Goal: Task Accomplishment & Management: Manage account settings

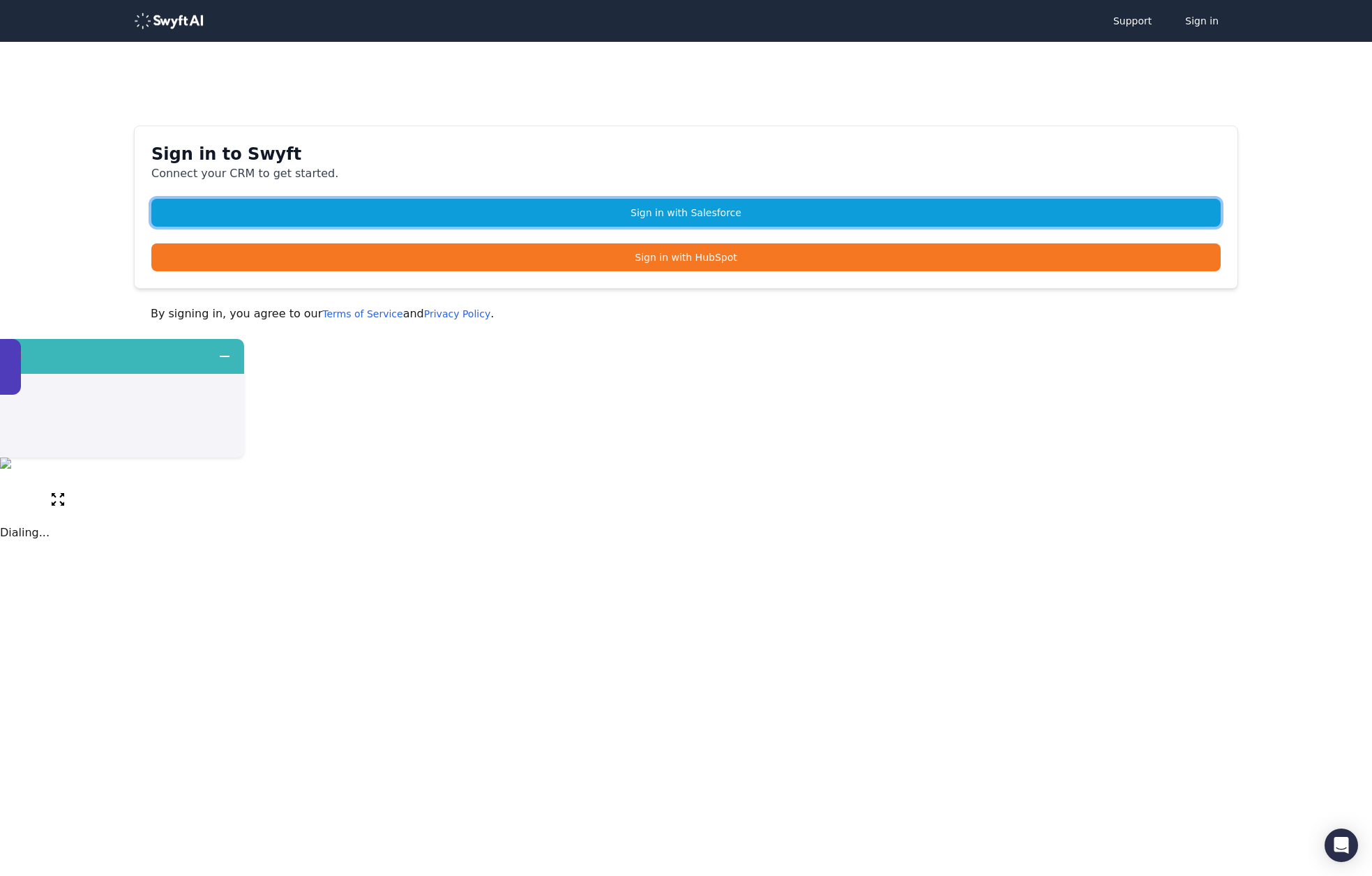
click at [619, 220] on link "Sign in with Salesforce" at bounding box center [686, 213] width 1070 height 28
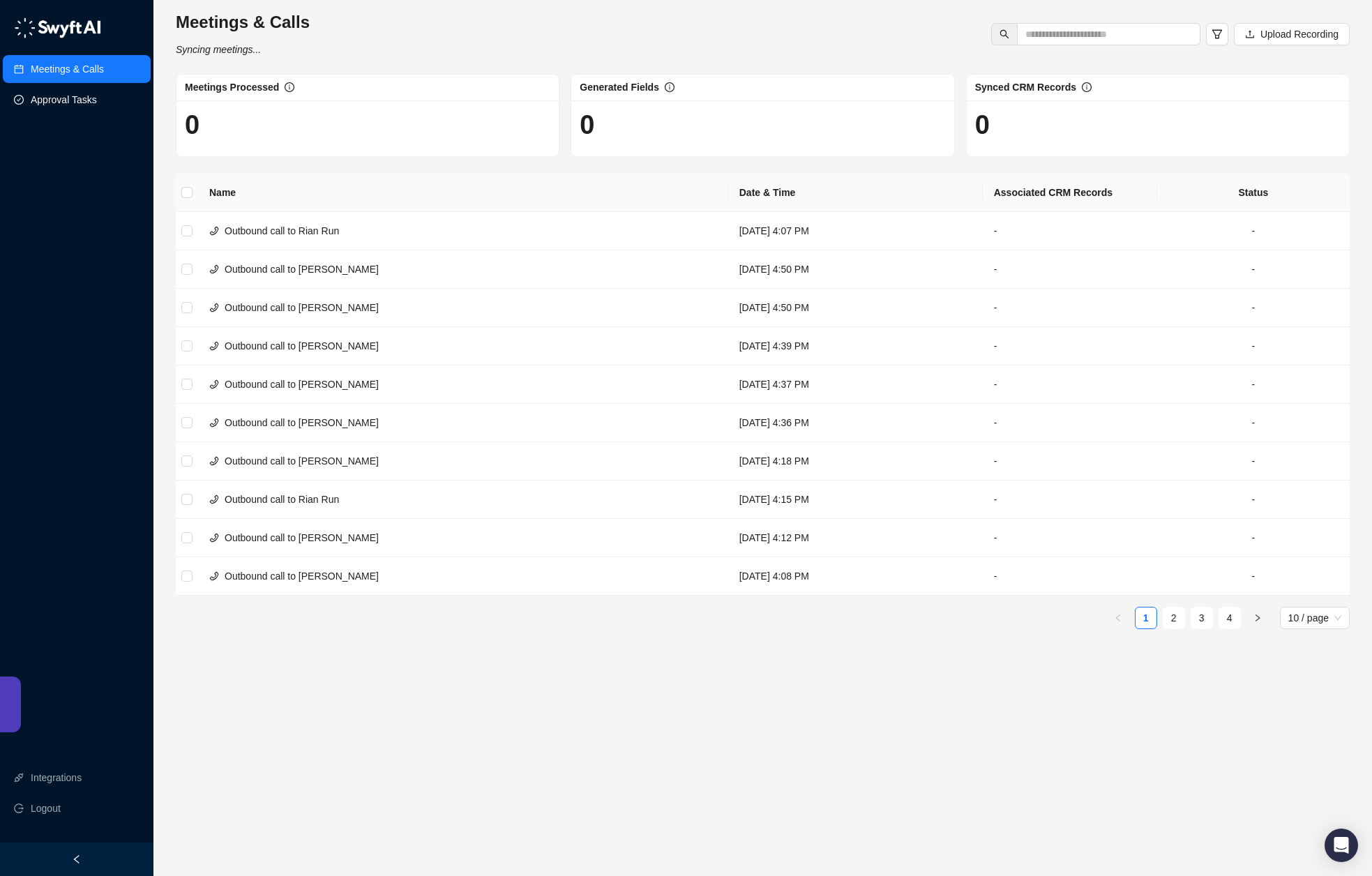
click at [70, 100] on link "Approval Tasks" at bounding box center [64, 100] width 66 height 28
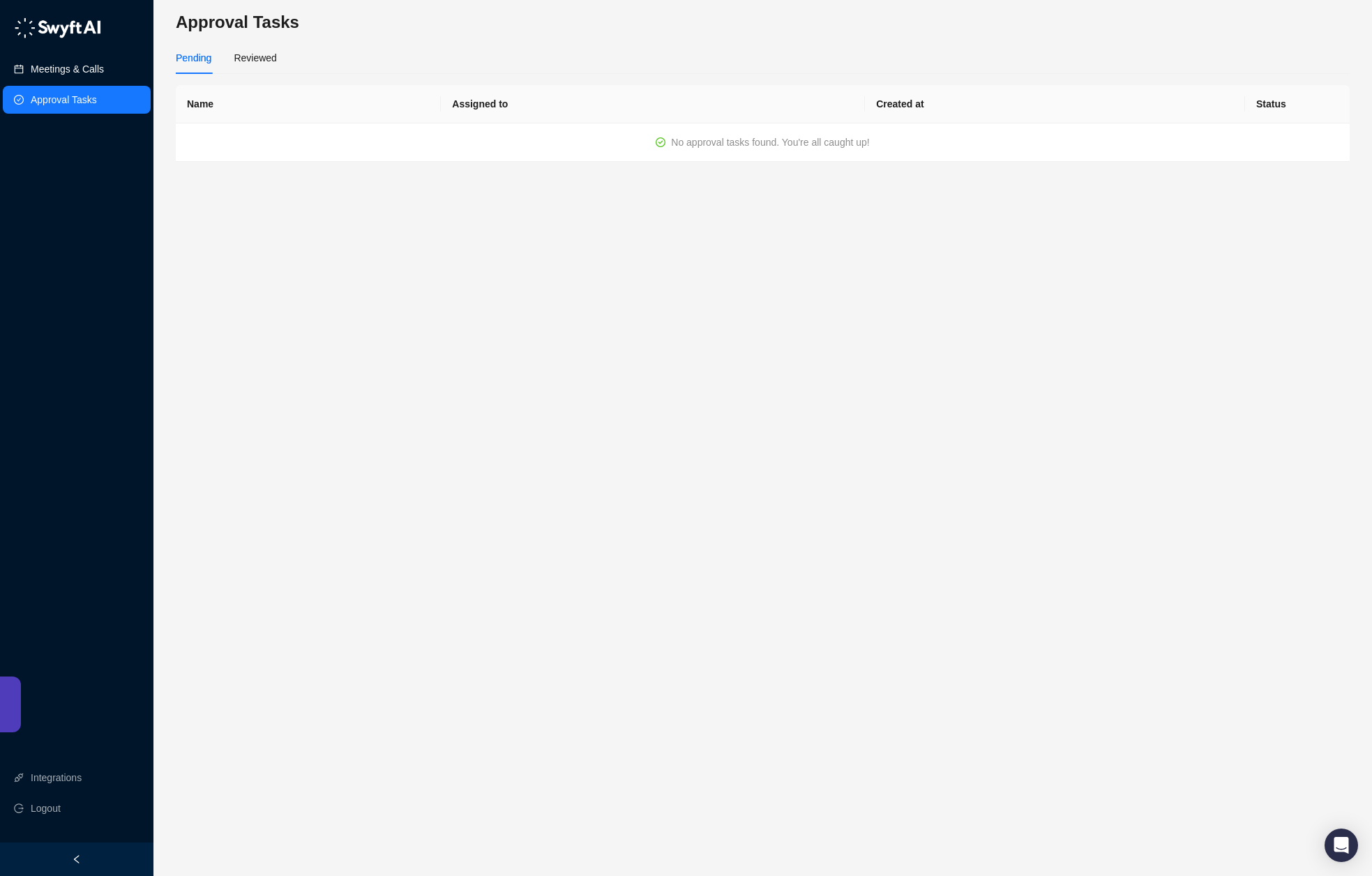
click at [74, 77] on link "Meetings & Calls" at bounding box center [67, 69] width 74 height 28
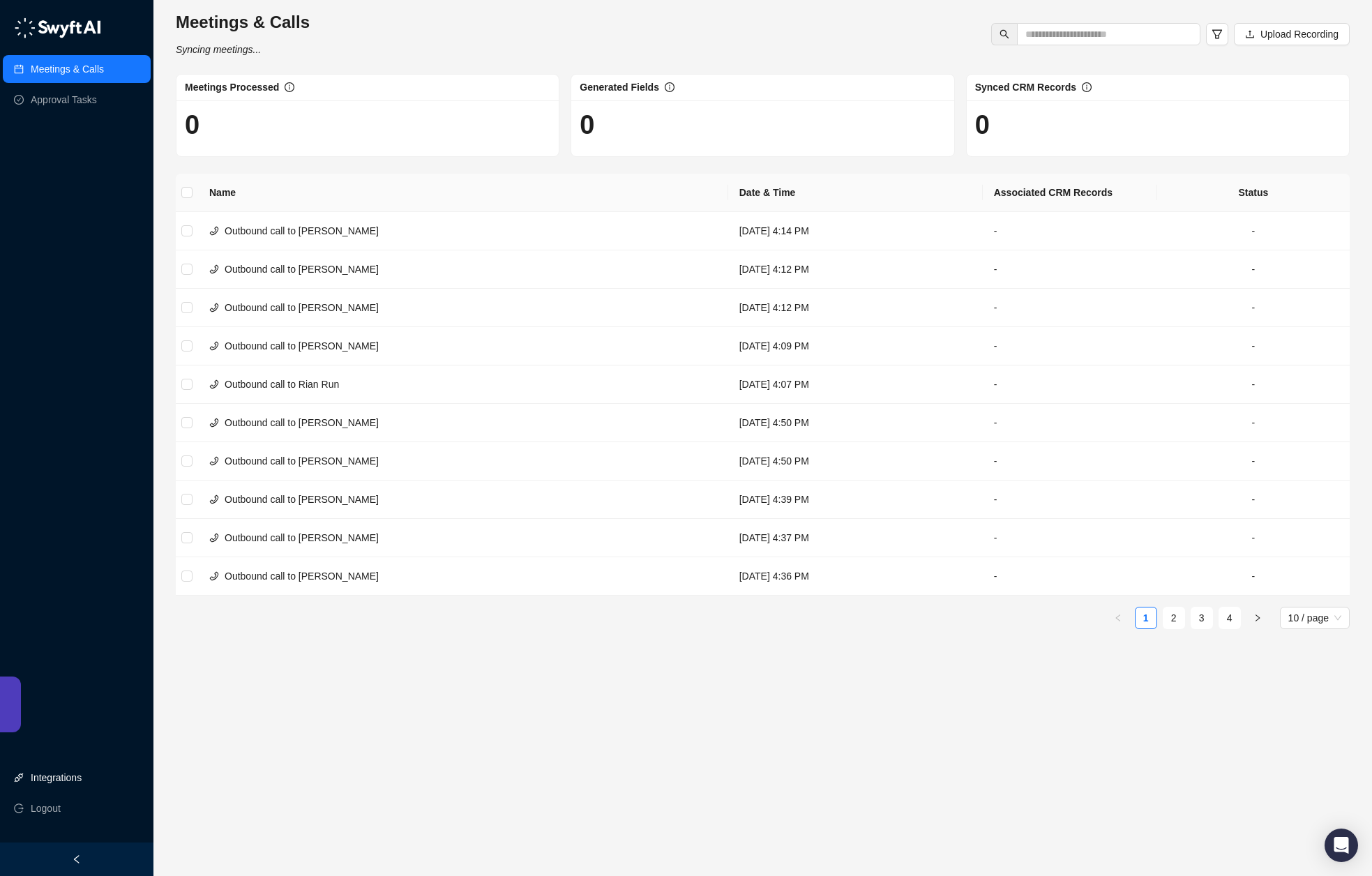
click at [80, 770] on link "Integrations" at bounding box center [56, 777] width 51 height 28
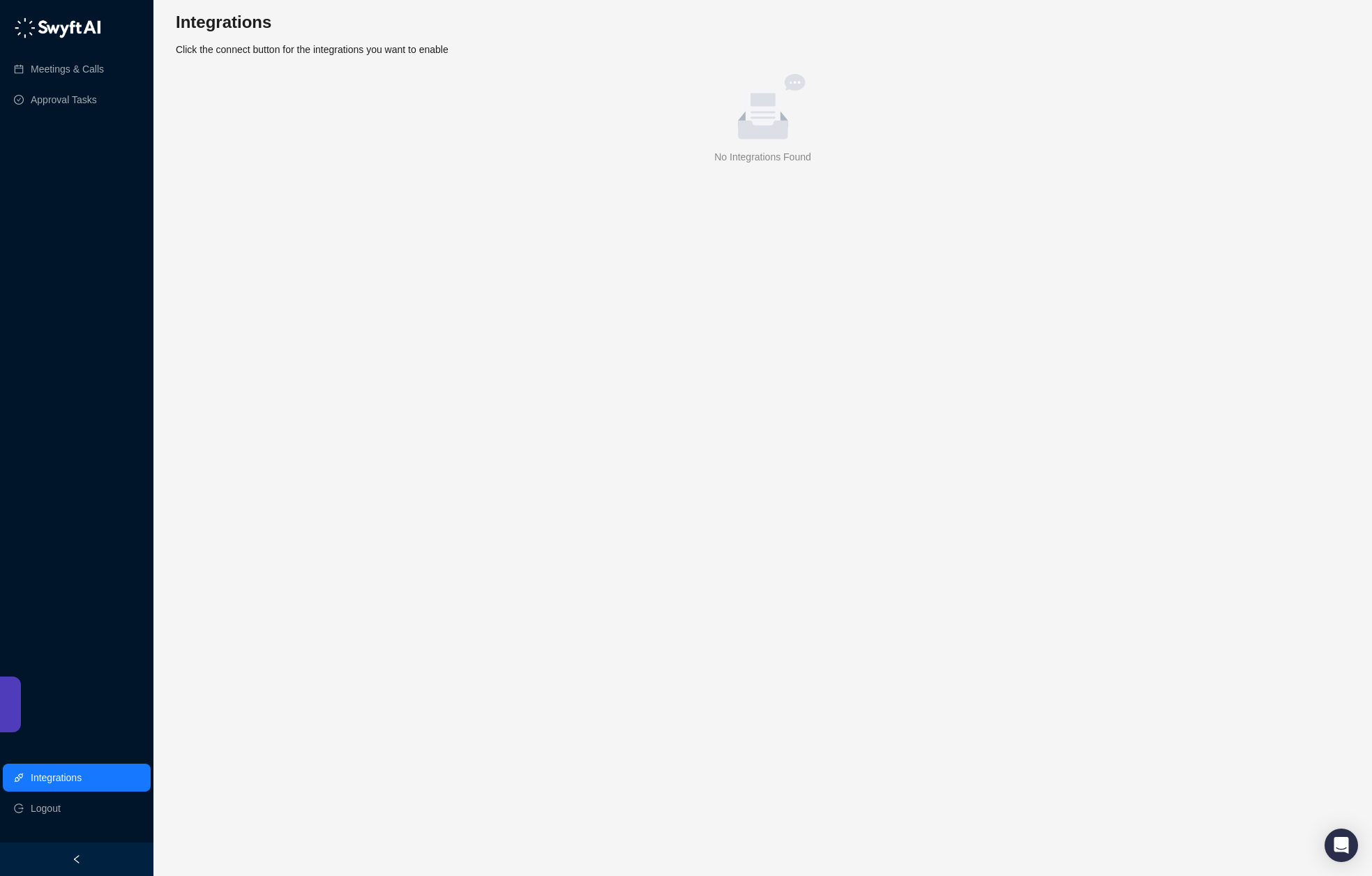
click at [220, 49] on span "Click the connect button for the integrations you want to enable" at bounding box center [312, 50] width 273 height 11
click at [746, 149] on div "No Integrations Found" at bounding box center [762, 157] width 1163 height 15
click at [57, 74] on link "Meetings & Calls" at bounding box center [67, 69] width 74 height 28
